Goal: Task Accomplishment & Management: Use online tool/utility

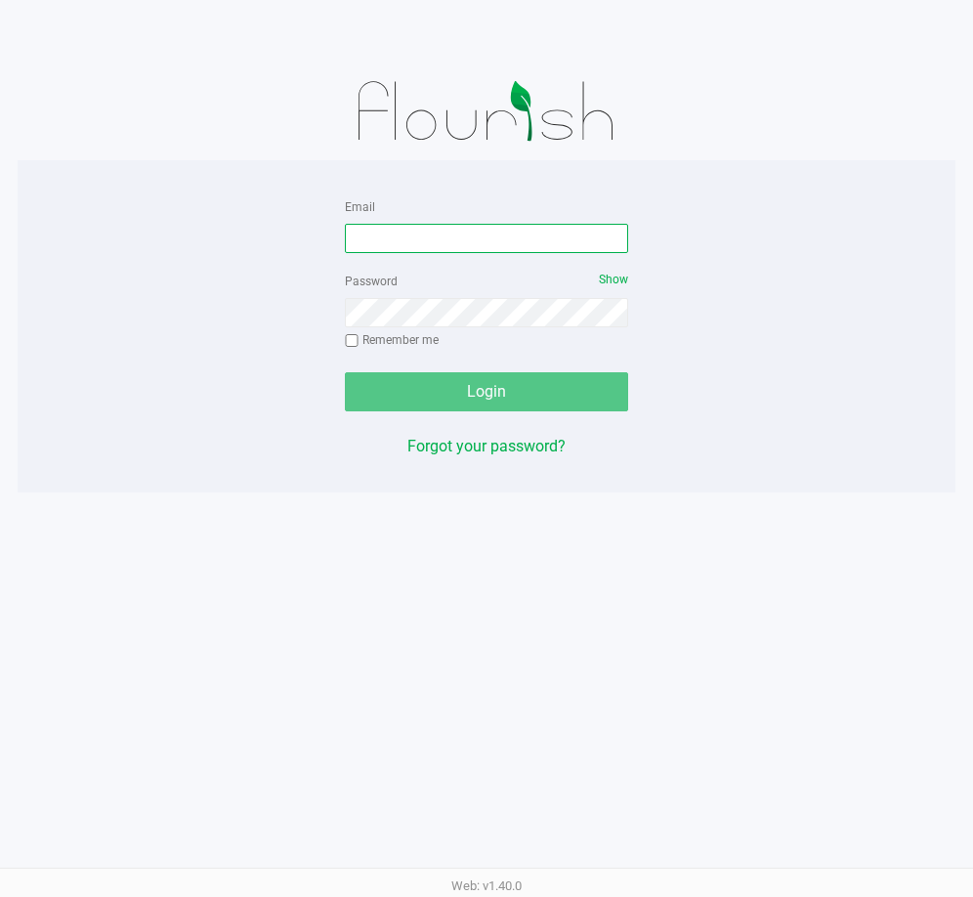
click at [397, 225] on input "Email" at bounding box center [486, 238] width 283 height 29
type input "[EMAIL_ADDRESS][DOMAIN_NAME]"
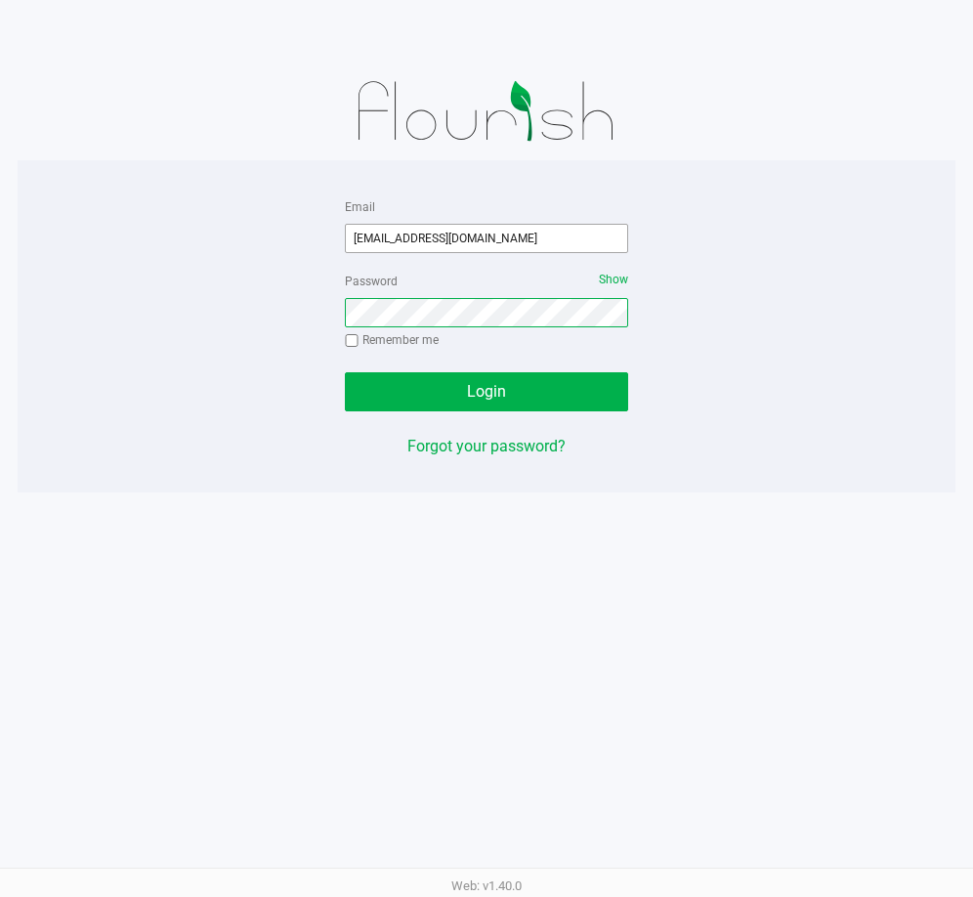
click at [345, 372] on button "Login" at bounding box center [486, 391] width 283 height 39
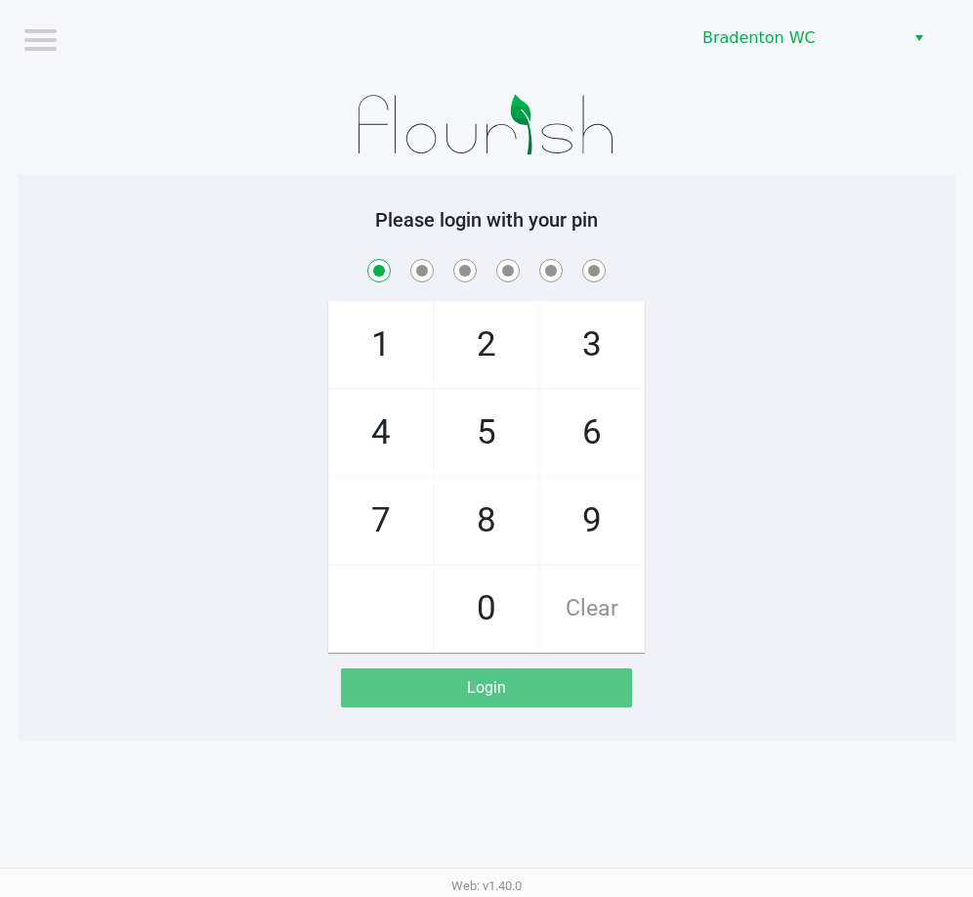
checkbox input "true"
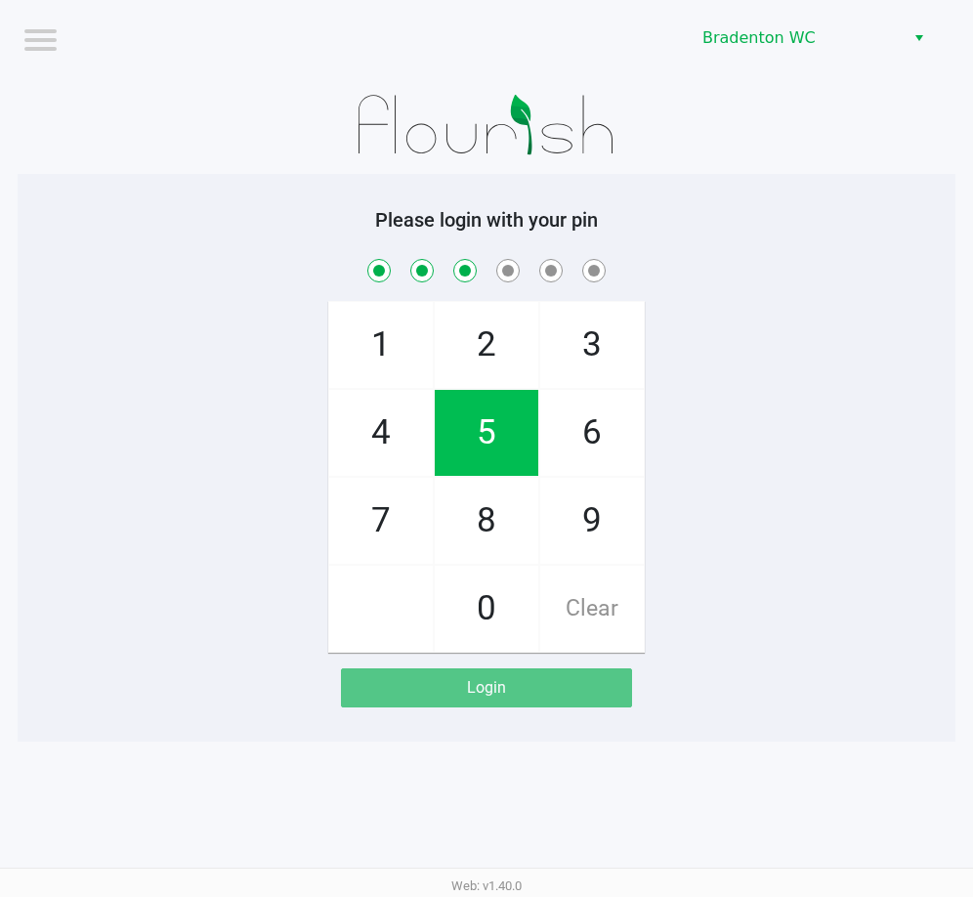
checkbox input "true"
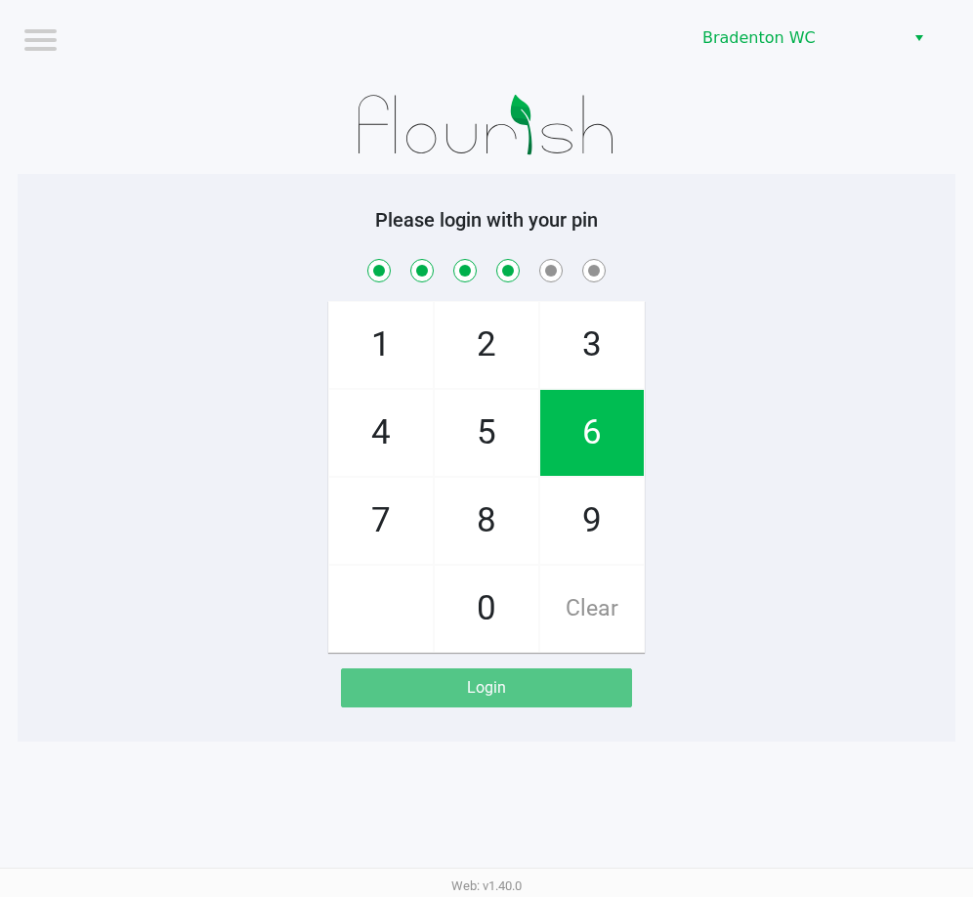
checkbox input "true"
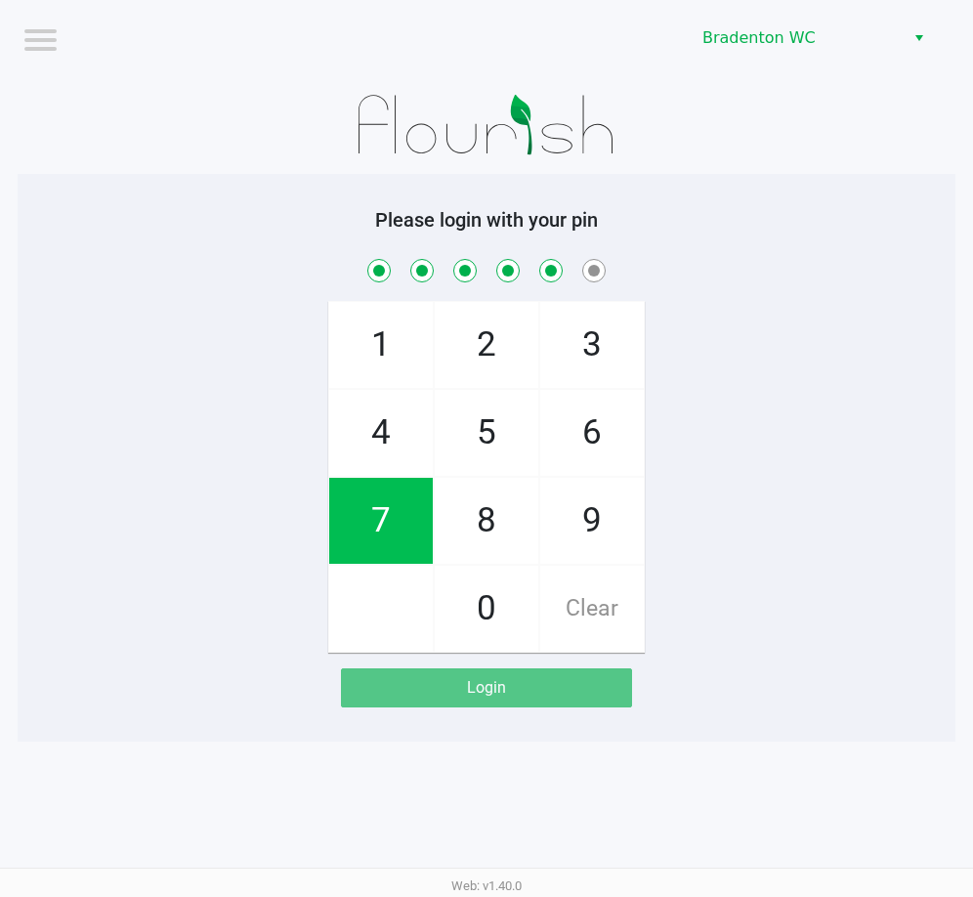
checkbox input "true"
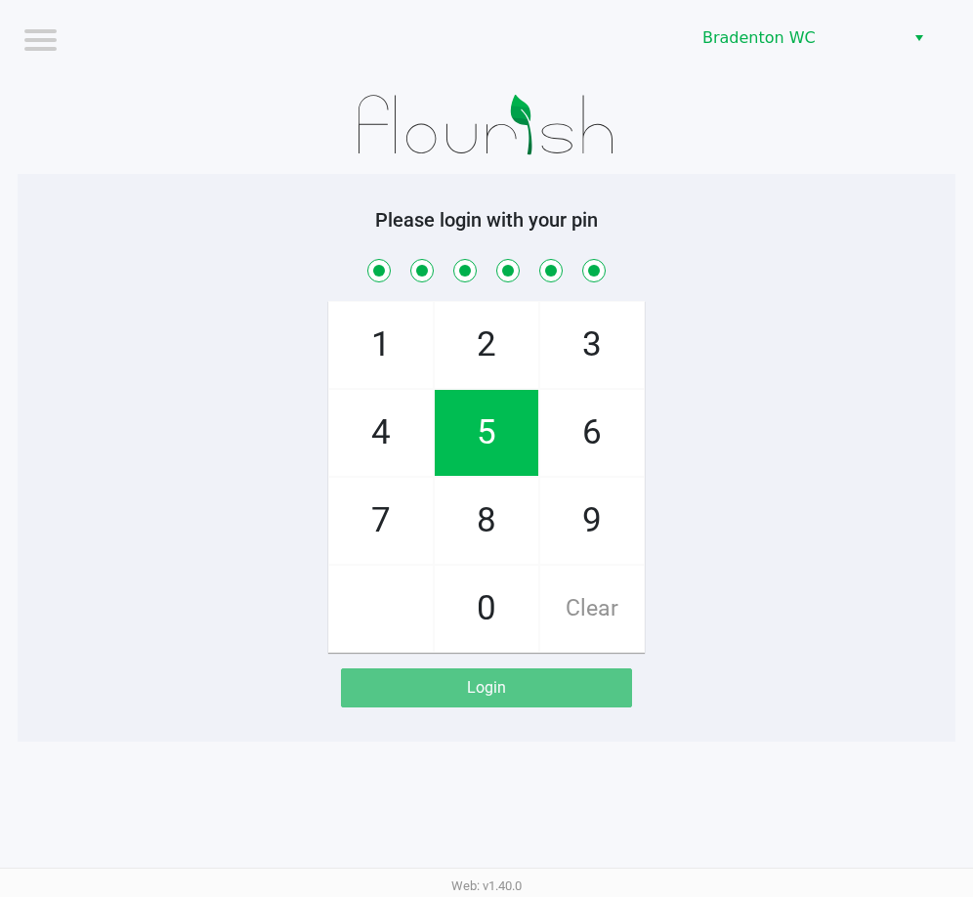
checkbox input "true"
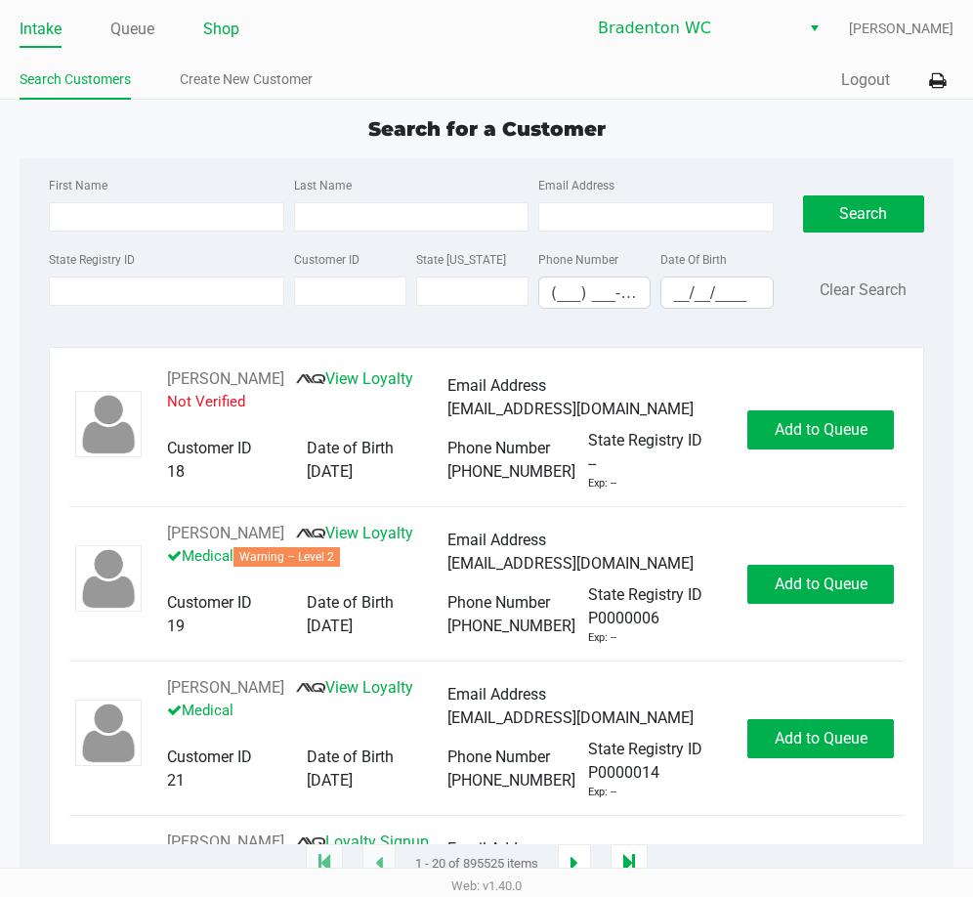
click at [224, 22] on link "Shop" at bounding box center [221, 29] width 36 height 27
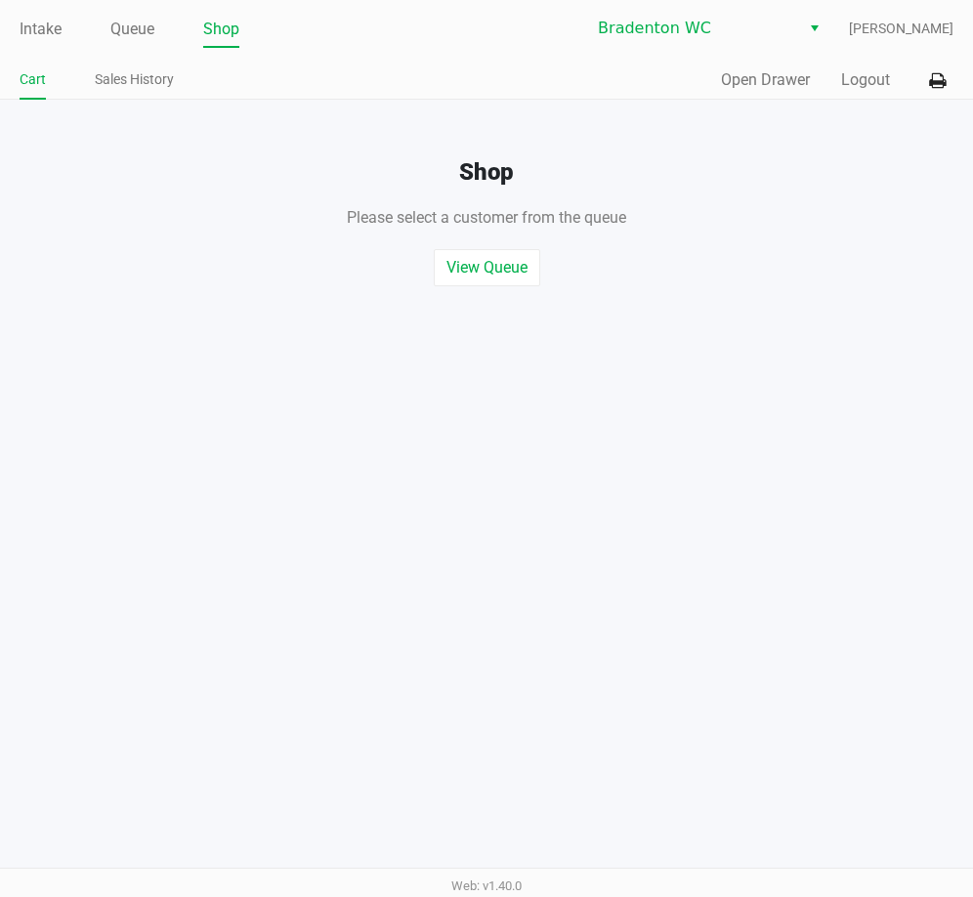
click at [751, 67] on div "Quick Sale Open Drawer Logout" at bounding box center [719, 81] width 467 height 36
click at [751, 79] on button "Open Drawer" at bounding box center [765, 79] width 89 height 23
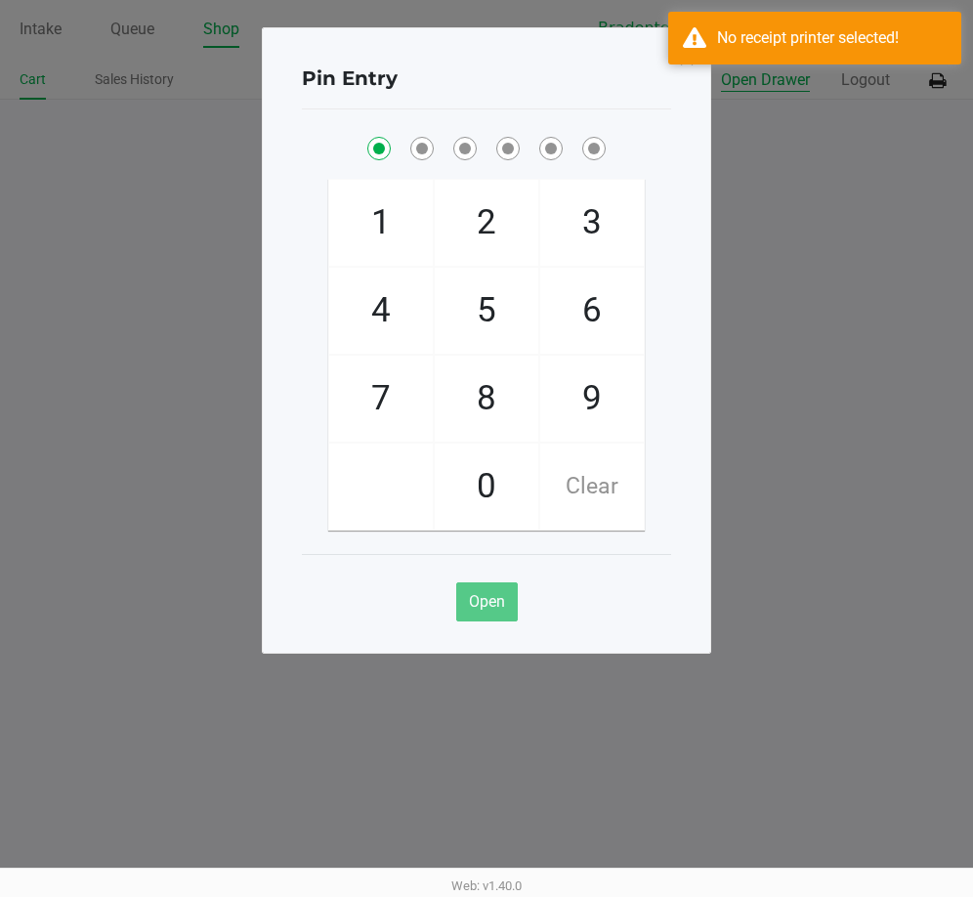
checkbox input "true"
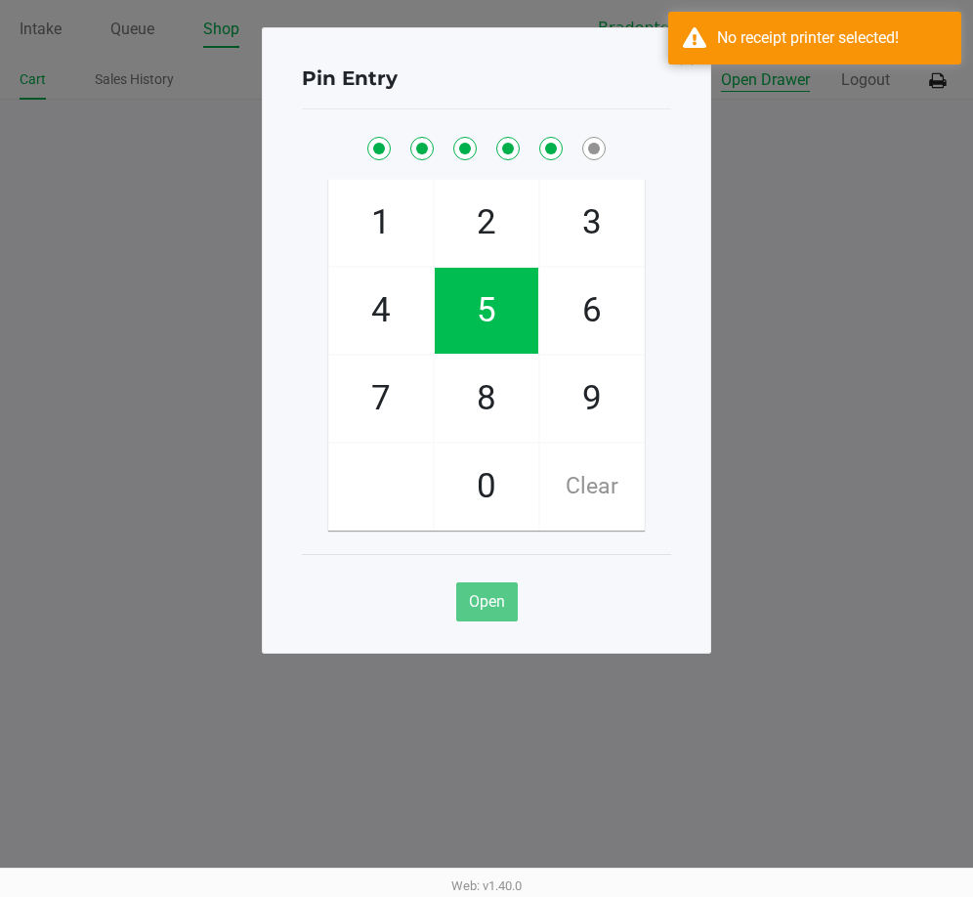
checkbox input "true"
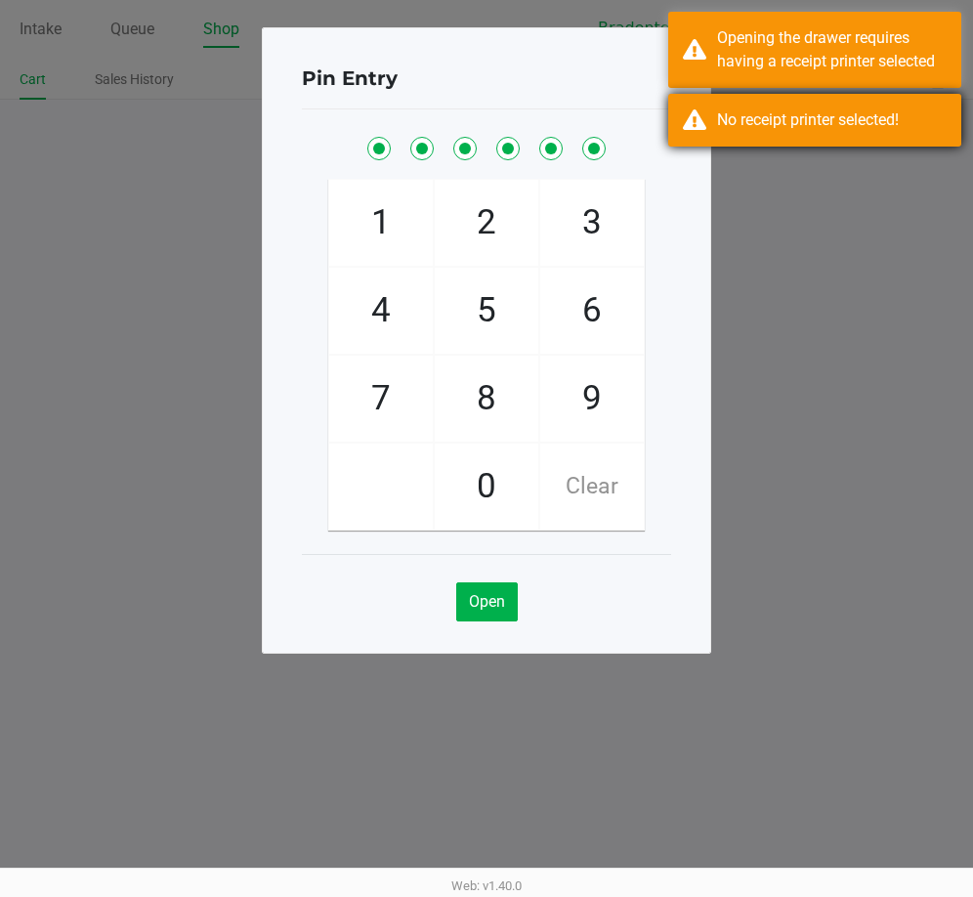
click at [788, 108] on div "No receipt printer selected!" at bounding box center [832, 119] width 230 height 23
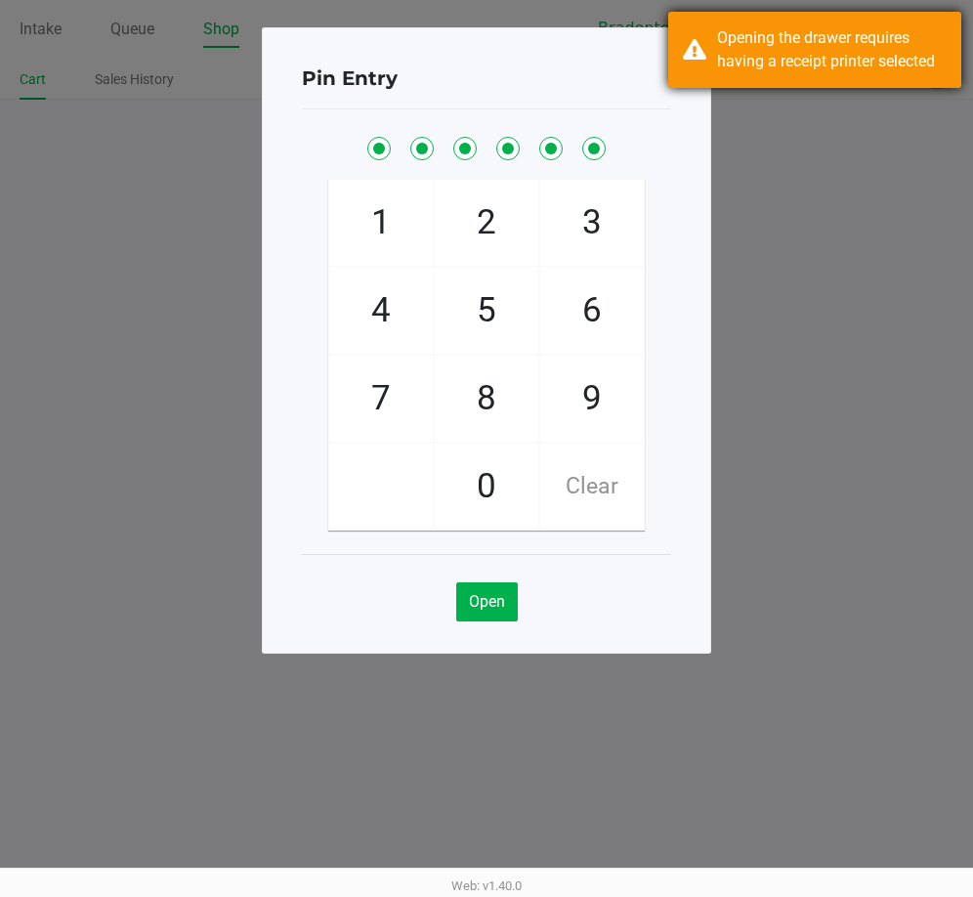
click at [784, 49] on div "Opening the drawer requires having a receipt printer selected" at bounding box center [832, 49] width 230 height 47
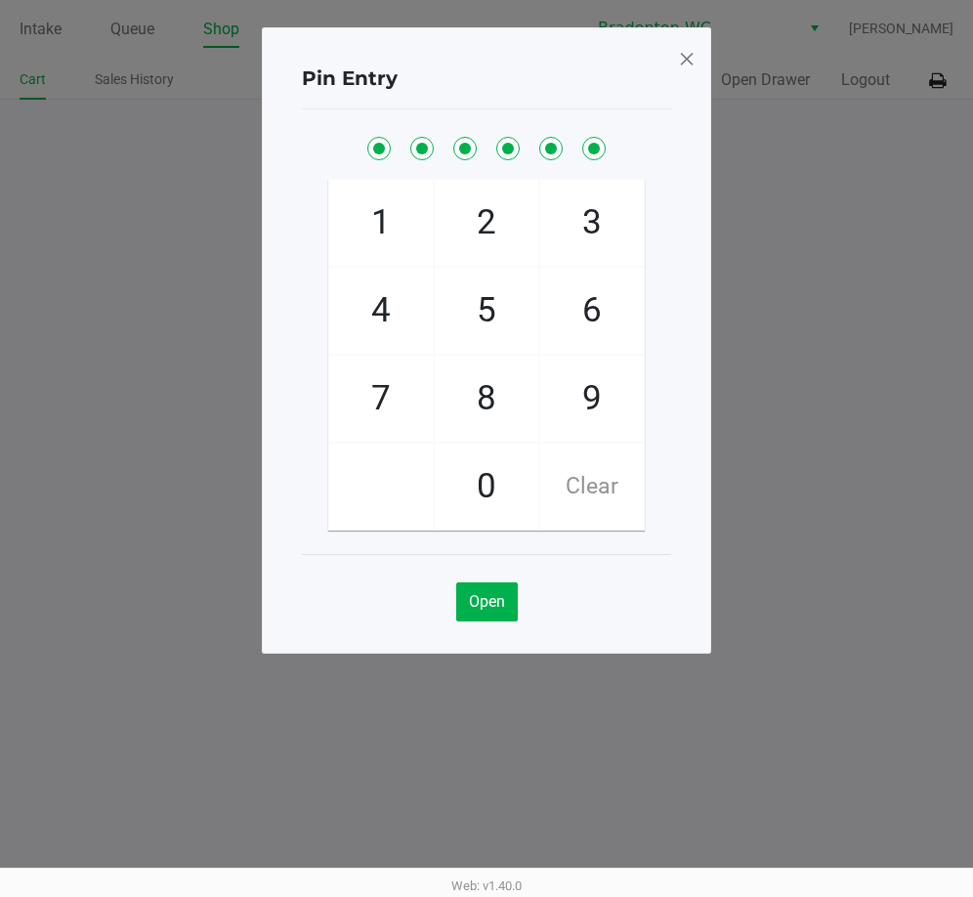
click at [681, 54] on span at bounding box center [687, 58] width 18 height 31
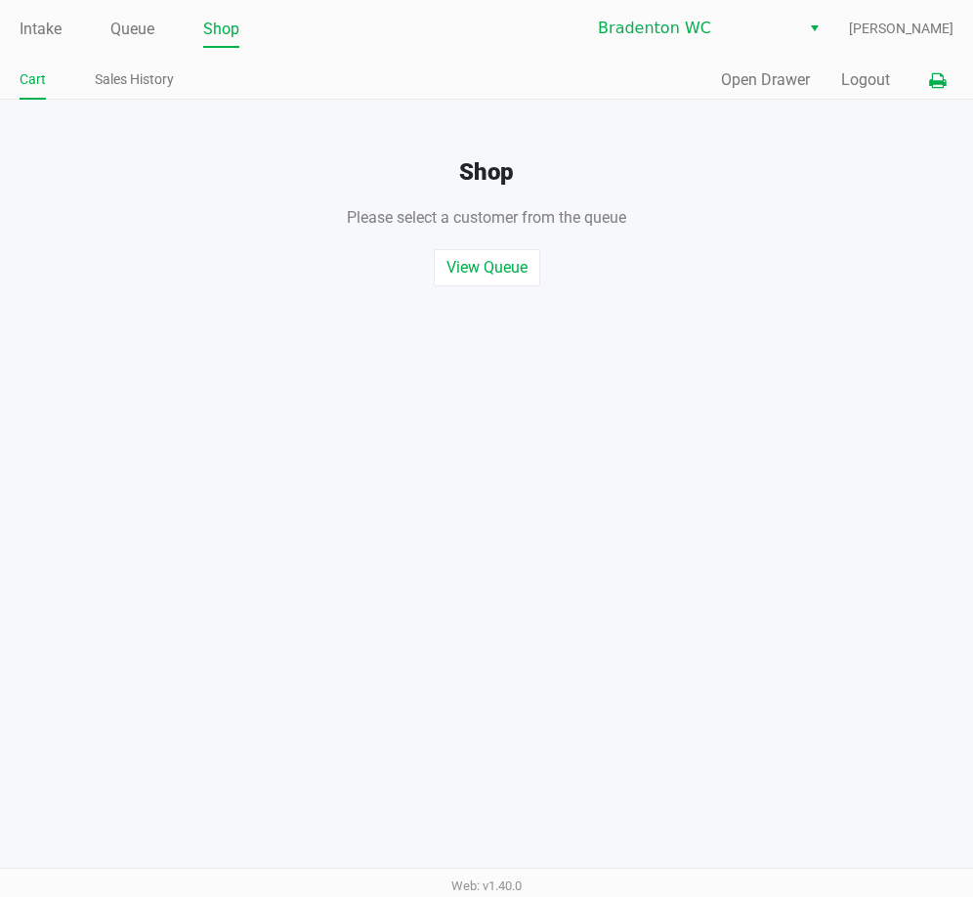
click at [940, 87] on icon at bounding box center [937, 81] width 17 height 14
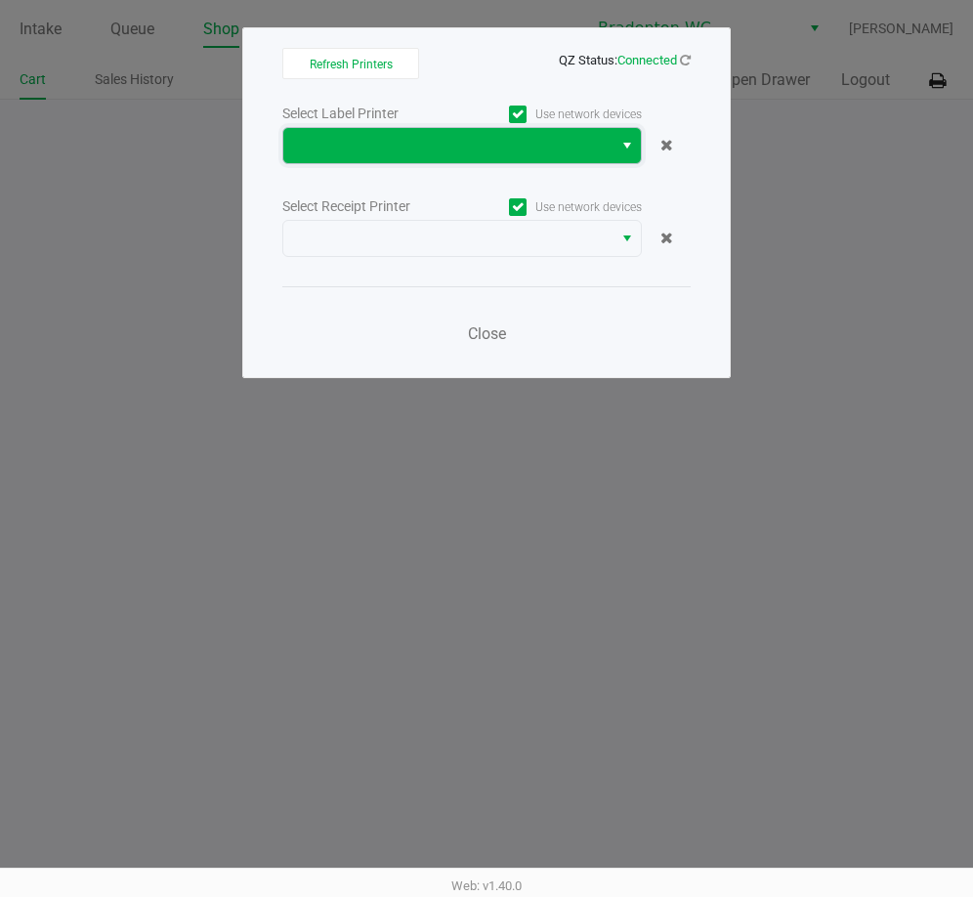
click at [419, 133] on span at bounding box center [447, 145] width 329 height 35
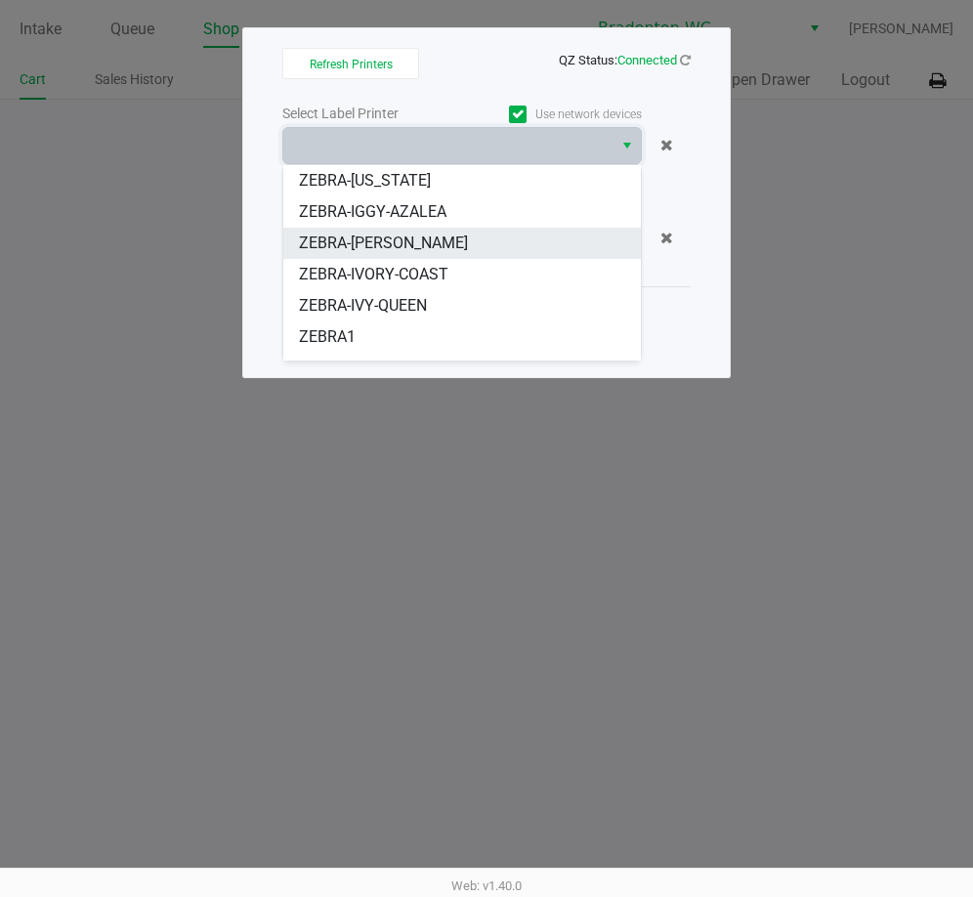
scroll to position [98, 0]
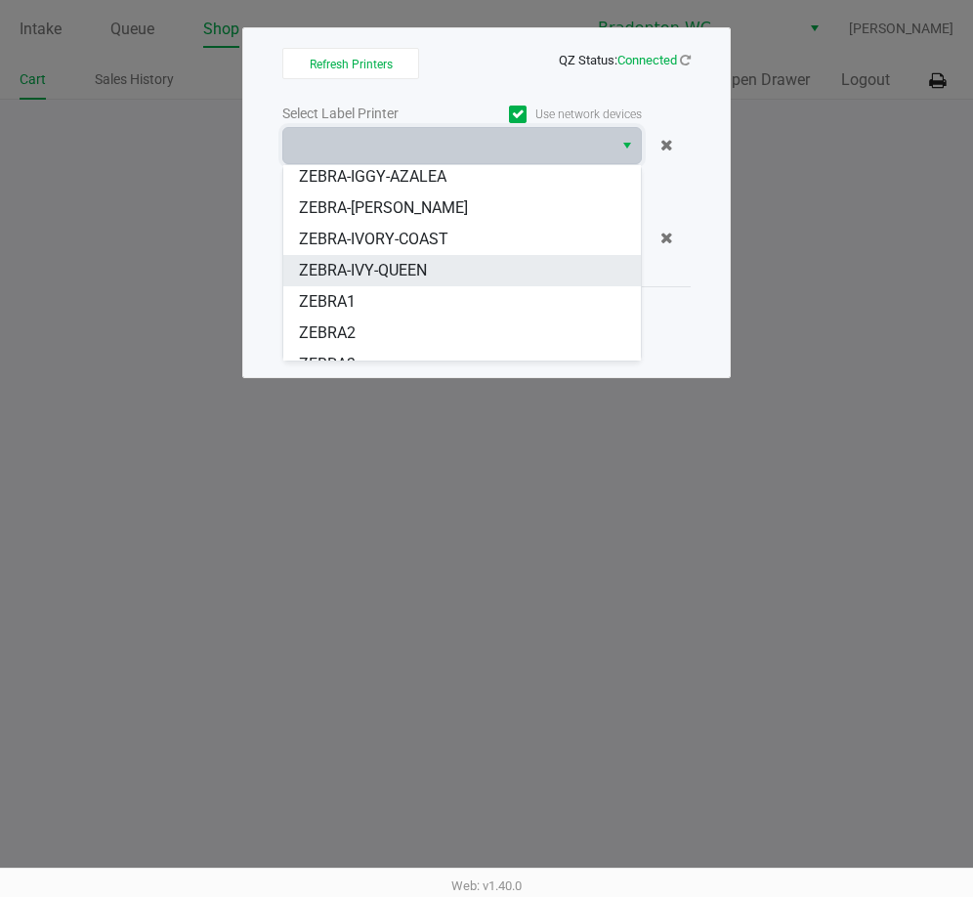
click at [393, 274] on span "ZEBRA-IVY-QUEEN" at bounding box center [363, 270] width 128 height 23
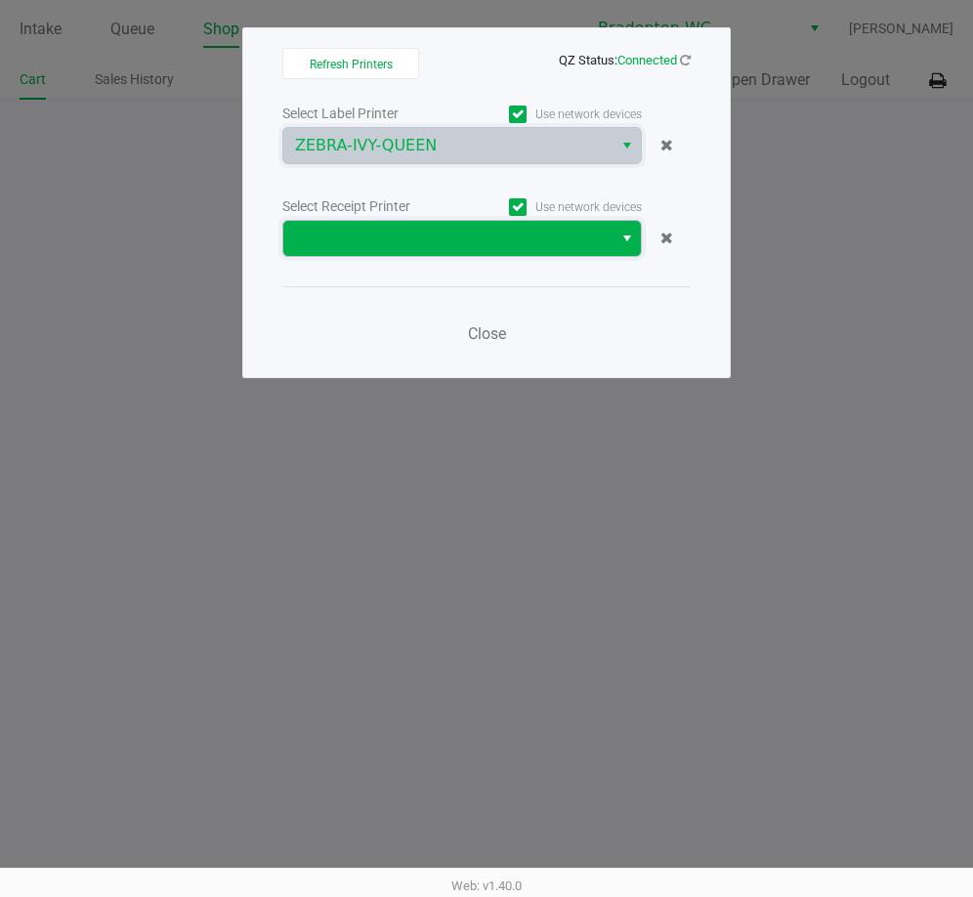
click at [405, 244] on span at bounding box center [448, 238] width 306 height 23
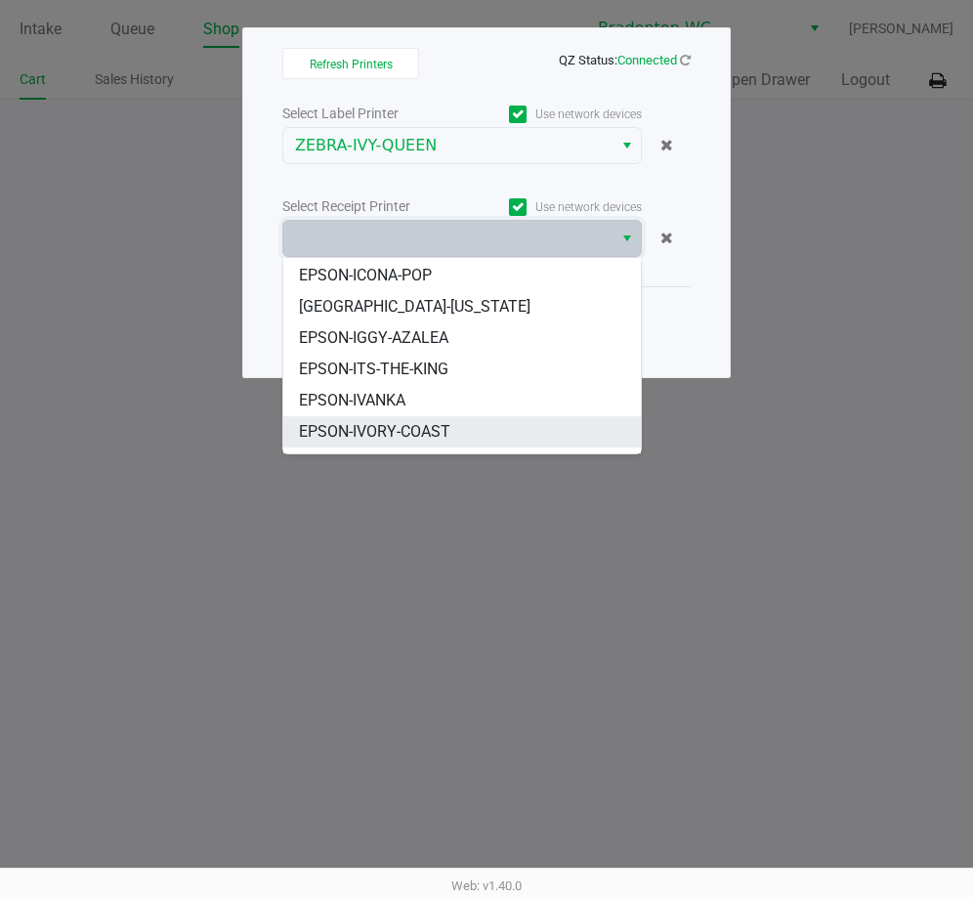
scroll to position [180, 0]
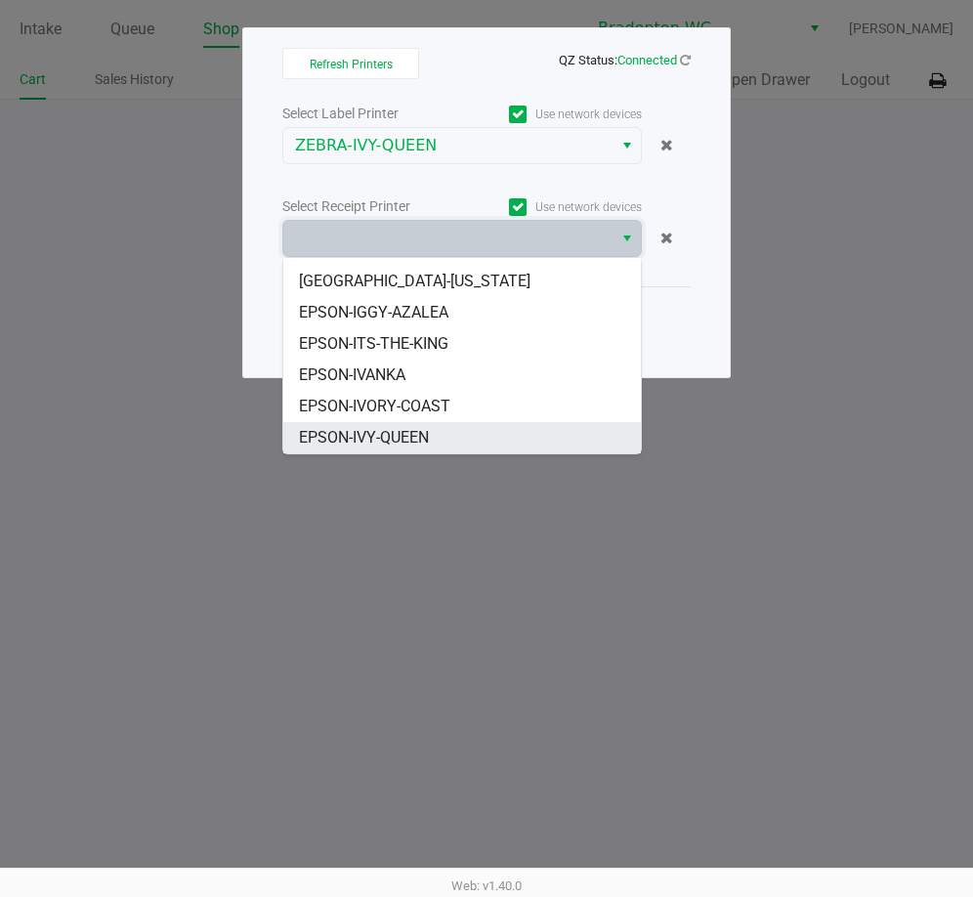
click at [345, 437] on span "EPSON-IVY-QUEEN" at bounding box center [364, 437] width 130 height 23
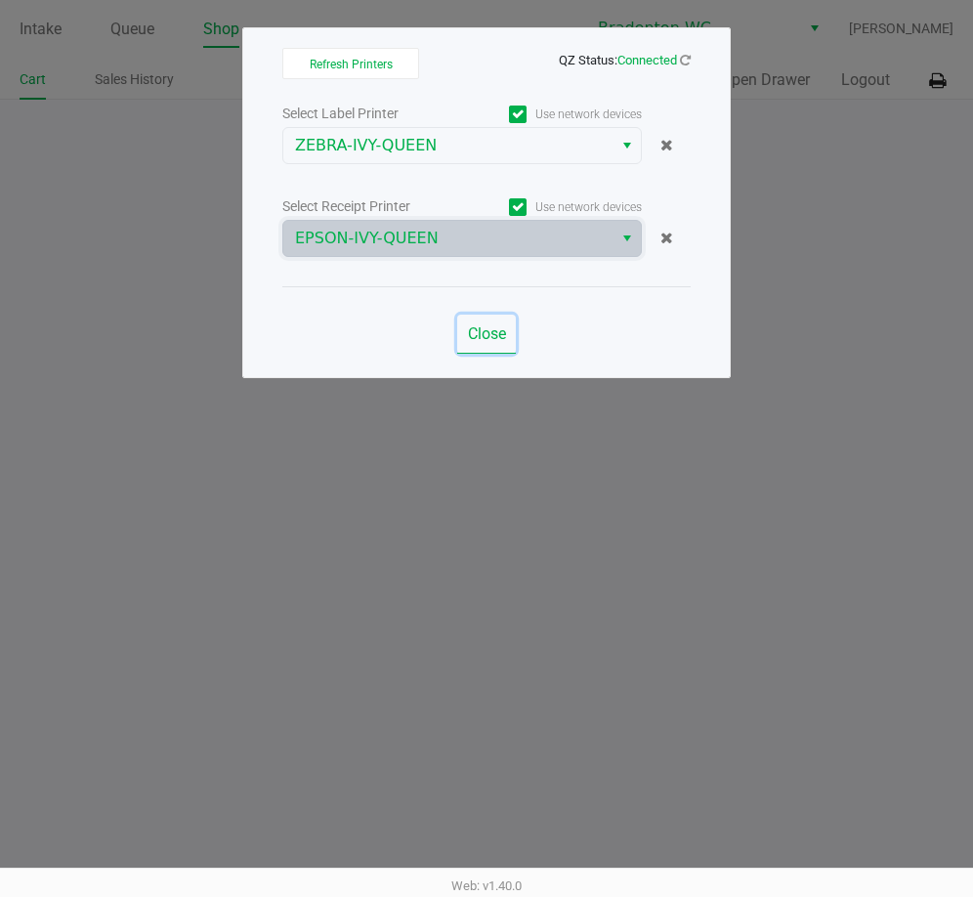
click at [479, 333] on span "Close" at bounding box center [487, 333] width 38 height 19
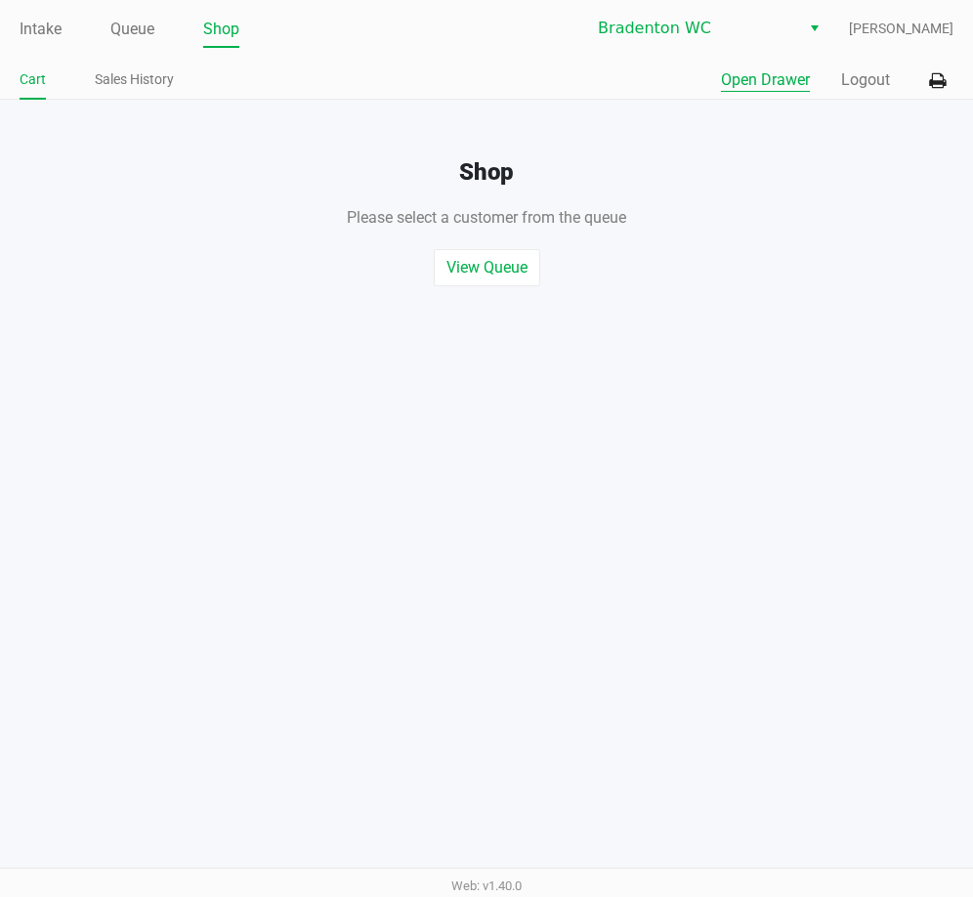
click at [763, 71] on button "Open Drawer" at bounding box center [765, 79] width 89 height 23
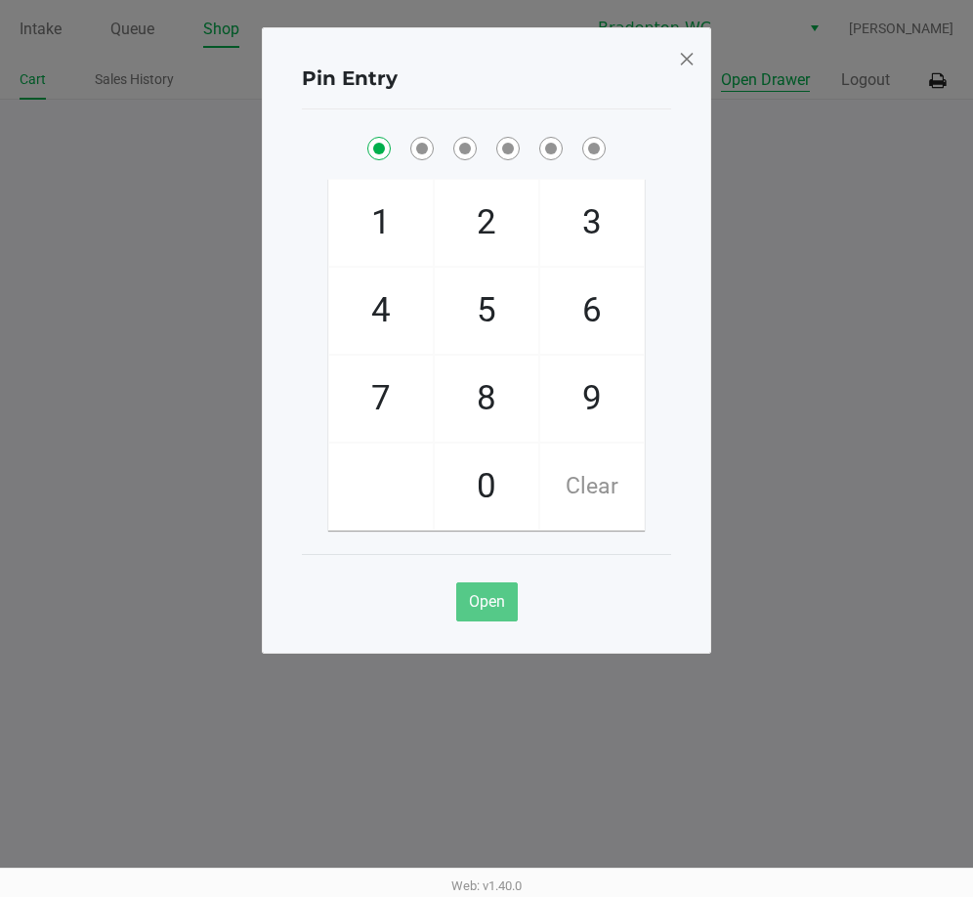
checkbox input "true"
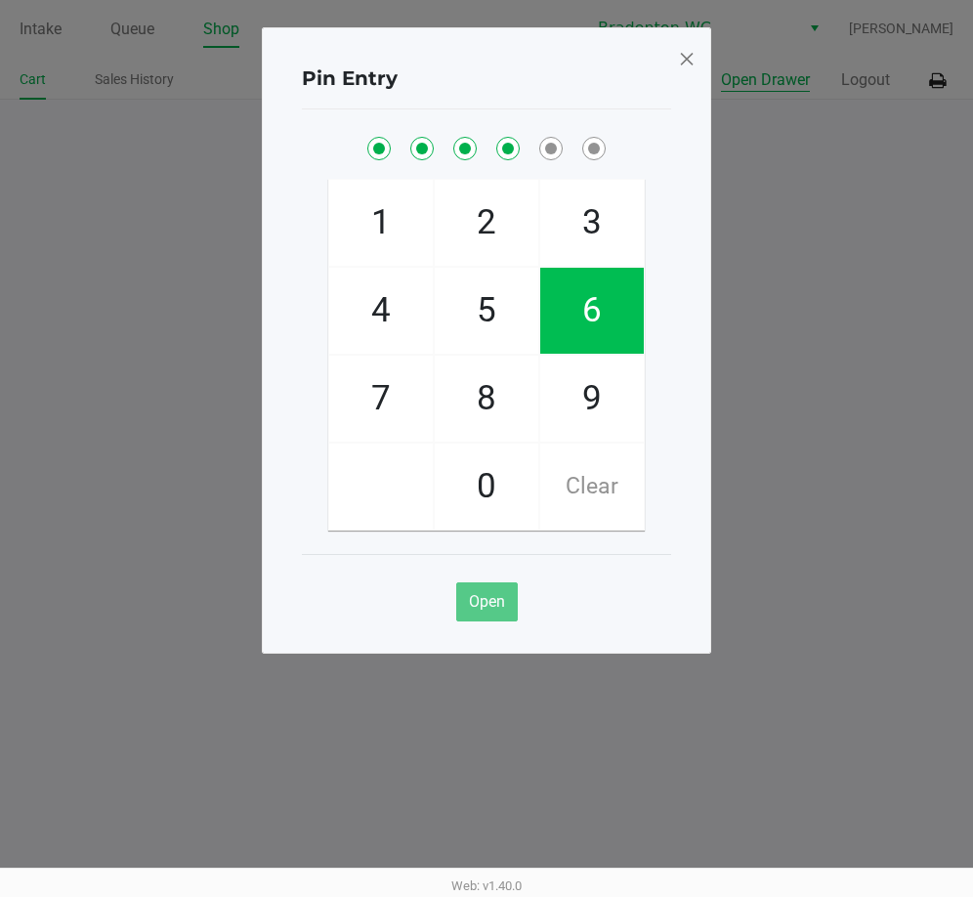
checkbox input "true"
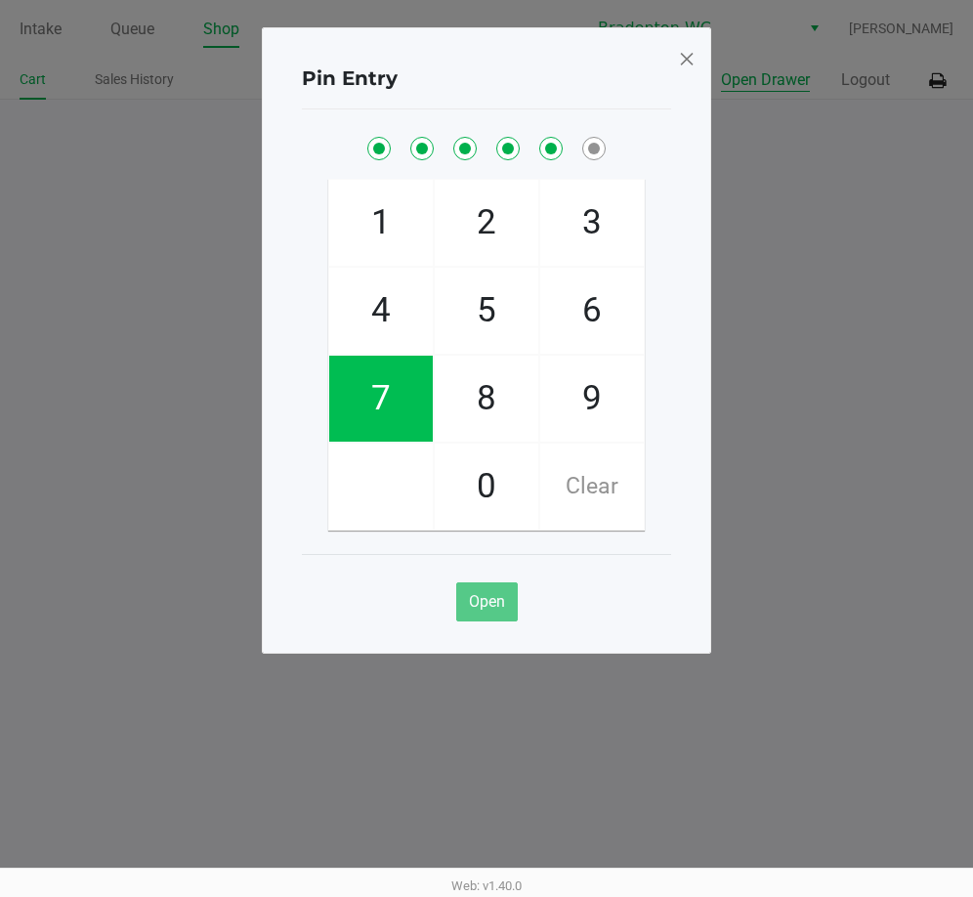
checkbox input "true"
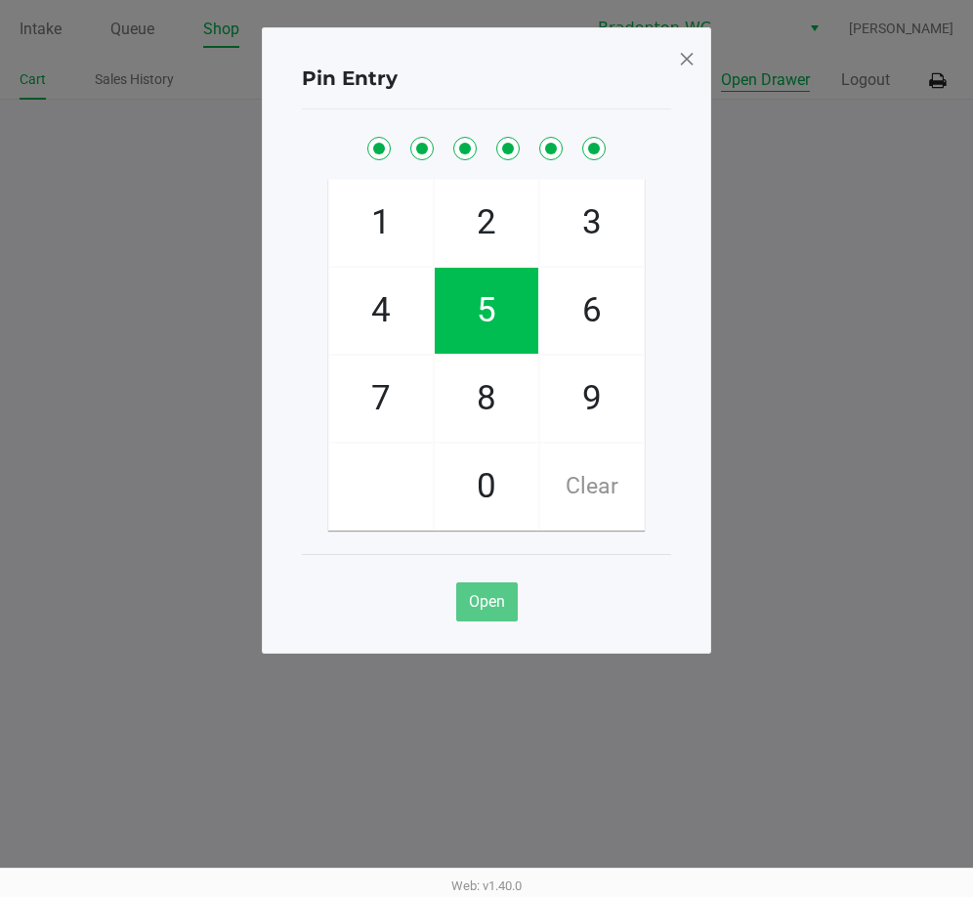
checkbox input "true"
